Goal: Task Accomplishment & Management: Manage account settings

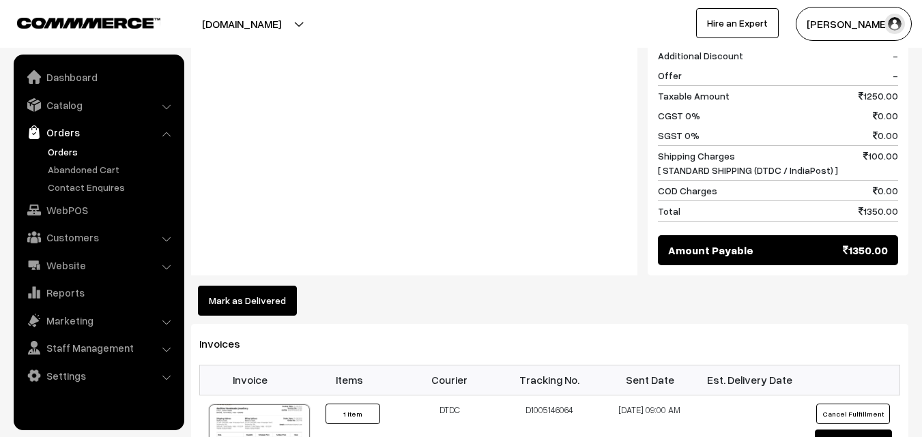
scroll to position [618, 0]
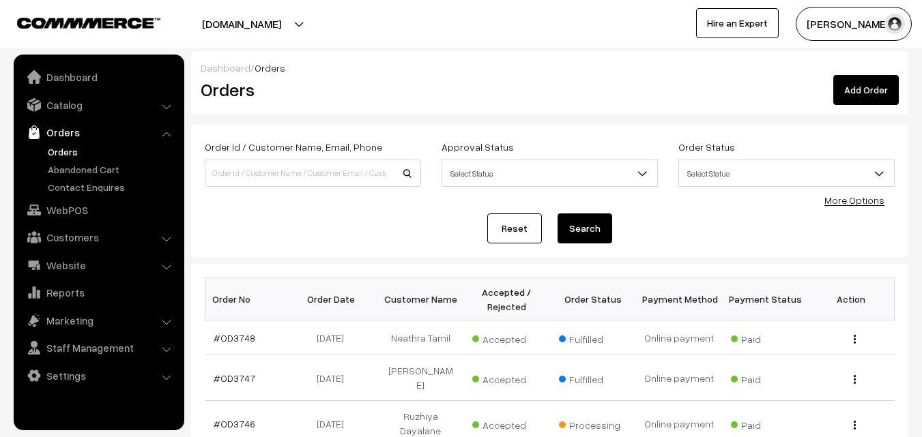
scroll to position [68, 0]
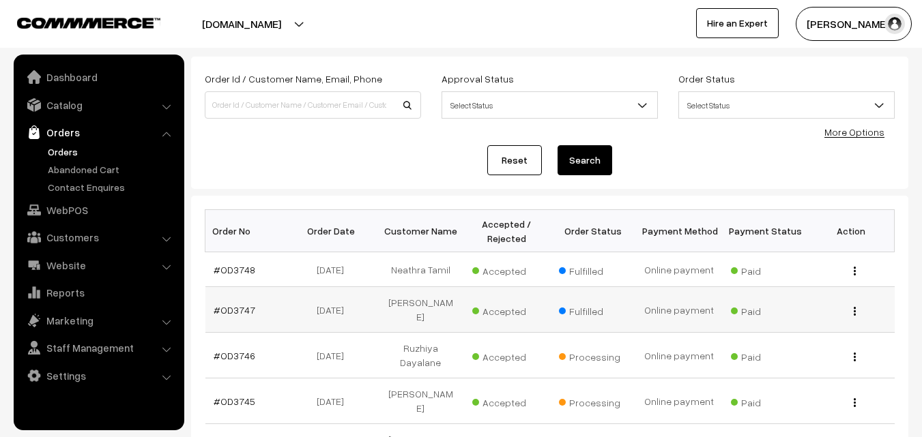
click at [854, 312] on img "button" at bounding box center [855, 311] width 2 height 9
click at [834, 335] on link "View" at bounding box center [794, 331] width 116 height 30
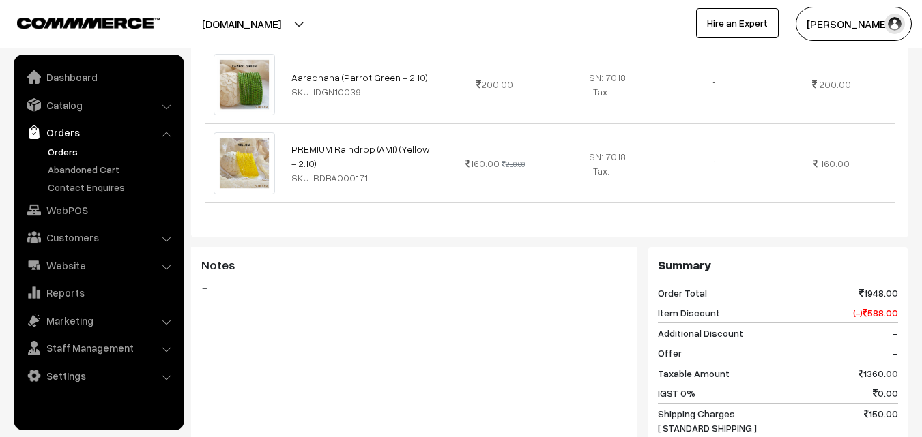
scroll to position [819, 0]
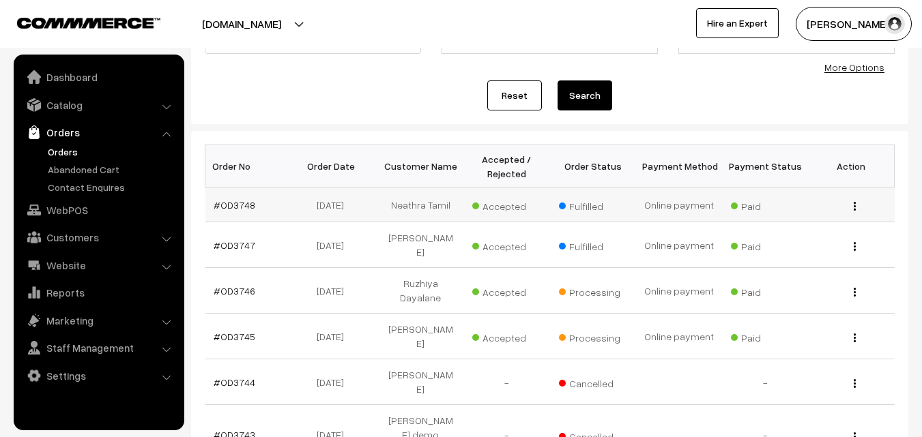
scroll to position [273, 0]
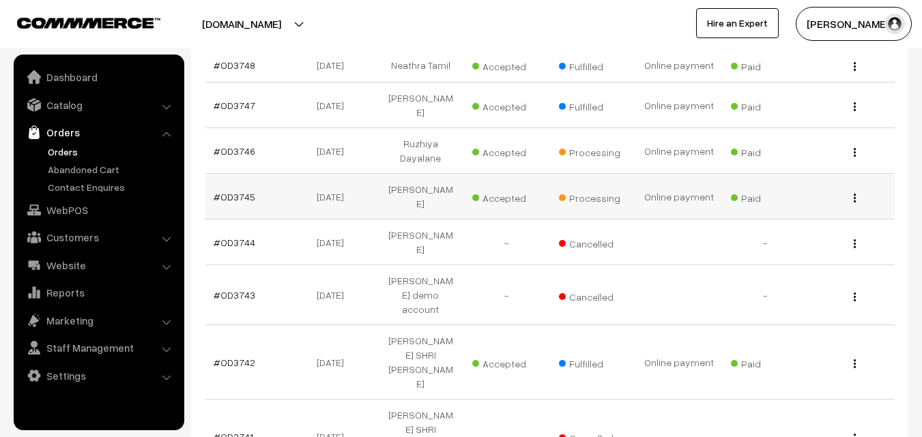
click at [852, 190] on div "View" at bounding box center [851, 197] width 70 height 14
click at [853, 192] on button "button" at bounding box center [854, 197] width 3 height 11
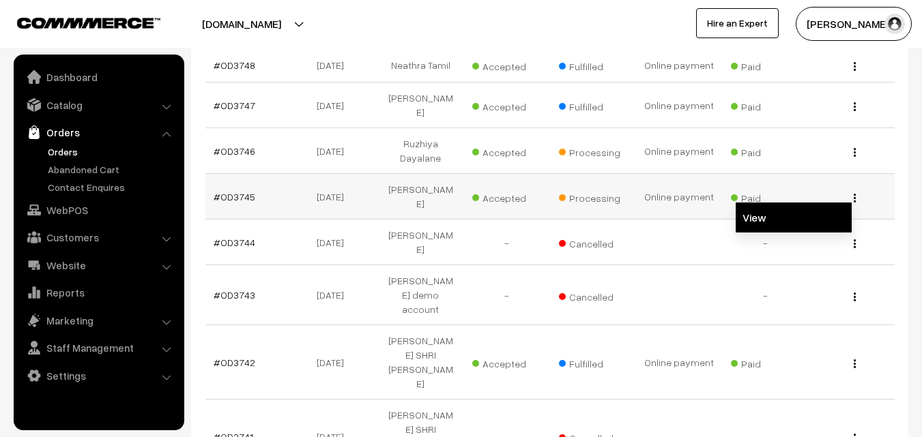
click at [849, 203] on link "View" at bounding box center [794, 218] width 116 height 30
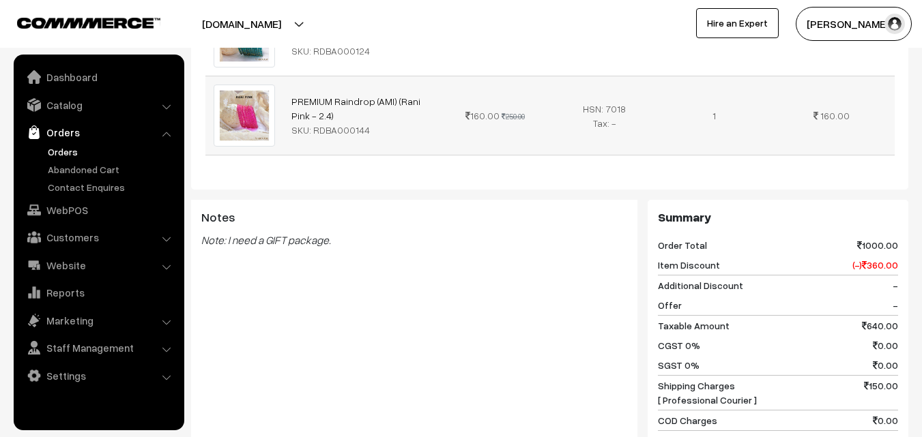
scroll to position [819, 0]
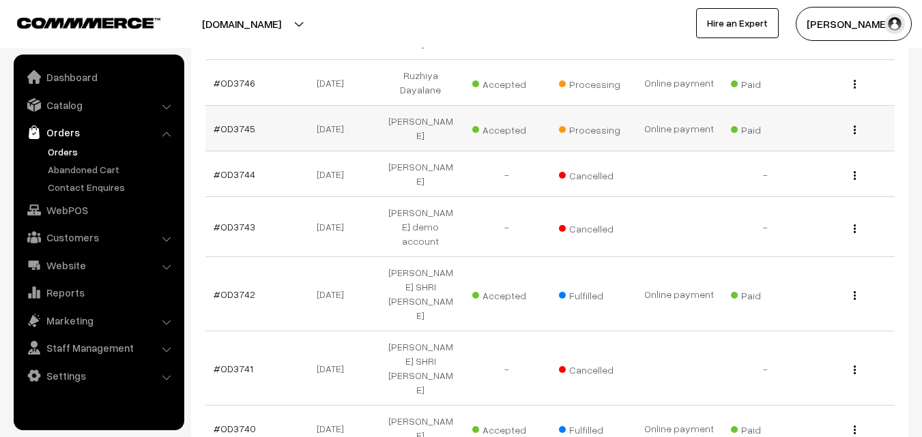
scroll to position [273, 0]
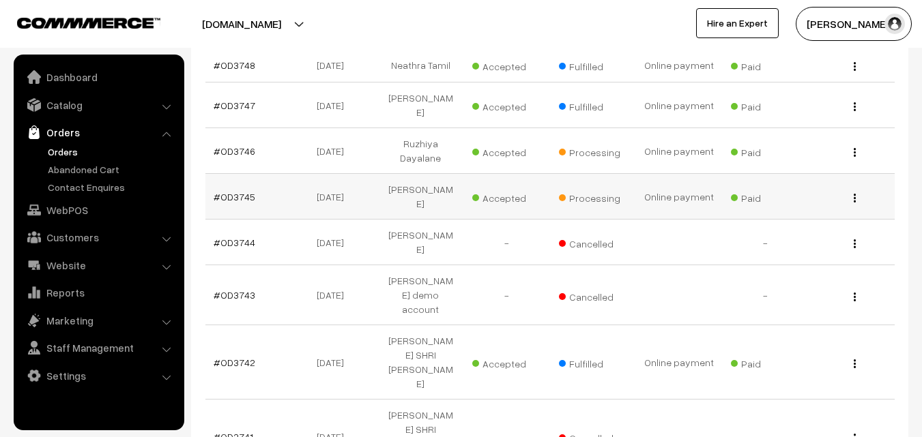
click at [854, 194] on img "button" at bounding box center [855, 198] width 2 height 9
drag, startPoint x: 858, startPoint y: 148, endPoint x: 725, endPoint y: 147, distance: 132.4
click at [852, 149] on div "View" at bounding box center [851, 151] width 70 height 14
click at [244, 137] on td "#OD3746" at bounding box center [248, 151] width 86 height 46
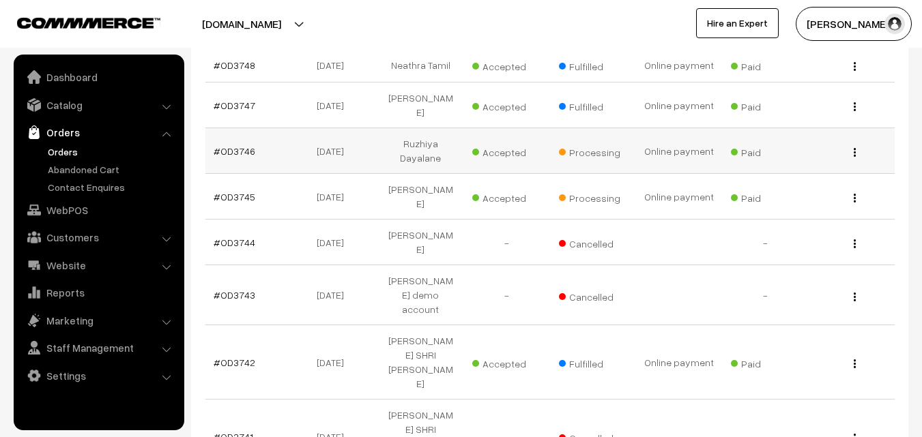
click at [254, 137] on td "#OD3746" at bounding box center [248, 151] width 86 height 46
click at [228, 145] on link "#OD3746" at bounding box center [235, 151] width 42 height 12
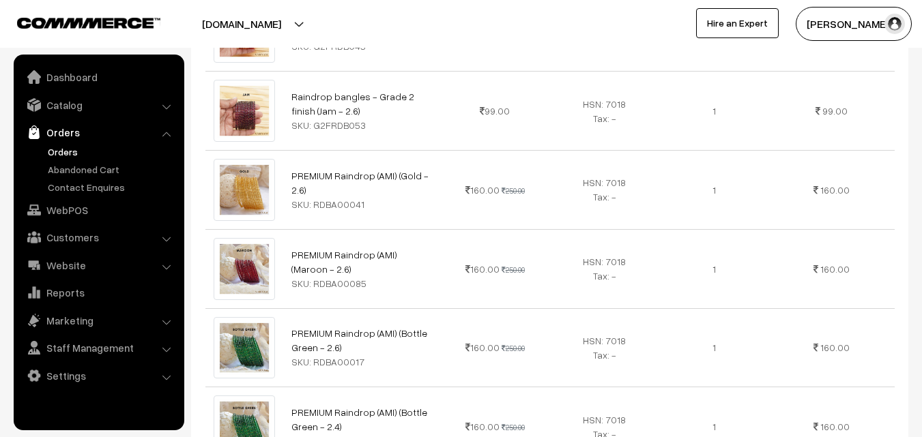
scroll to position [478, 0]
